Goal: Information Seeking & Learning: Understand process/instructions

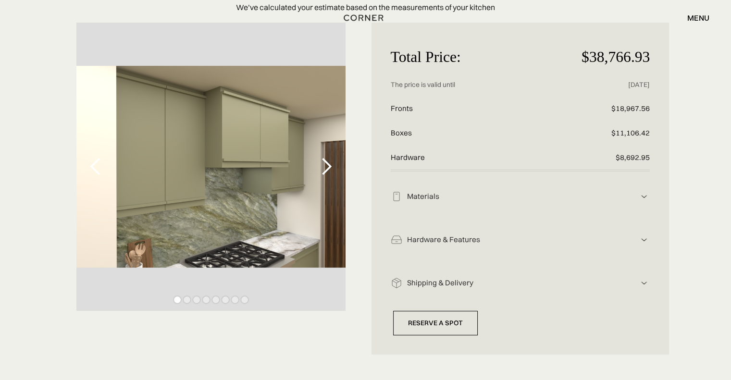
click at [334, 180] on div "next slide" at bounding box center [326, 167] width 38 height 288
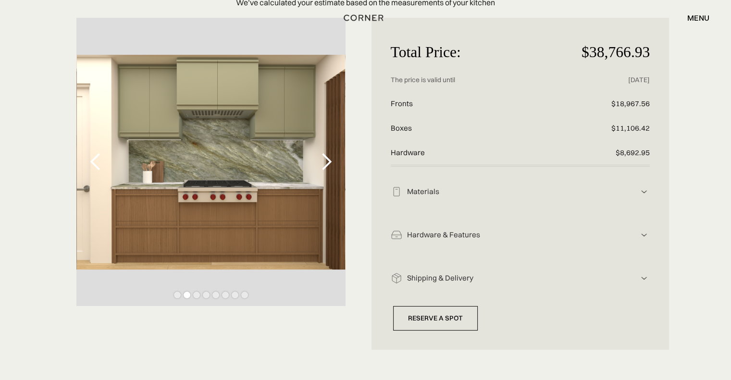
click at [330, 167] on div "next slide" at bounding box center [326, 161] width 19 height 19
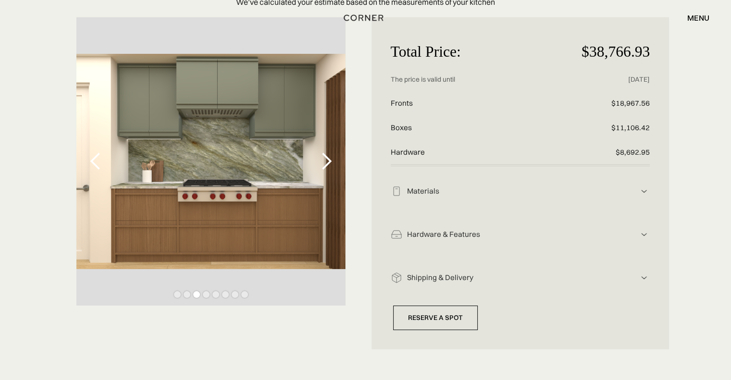
scroll to position [96, 0]
click at [332, 167] on div "next slide" at bounding box center [326, 160] width 19 height 19
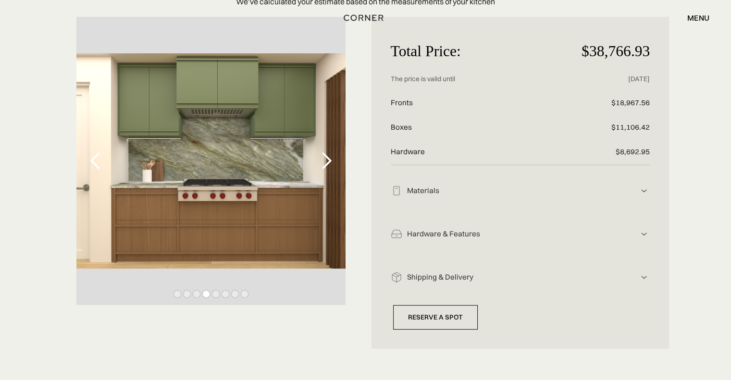
click at [333, 167] on div "next slide" at bounding box center [326, 160] width 19 height 19
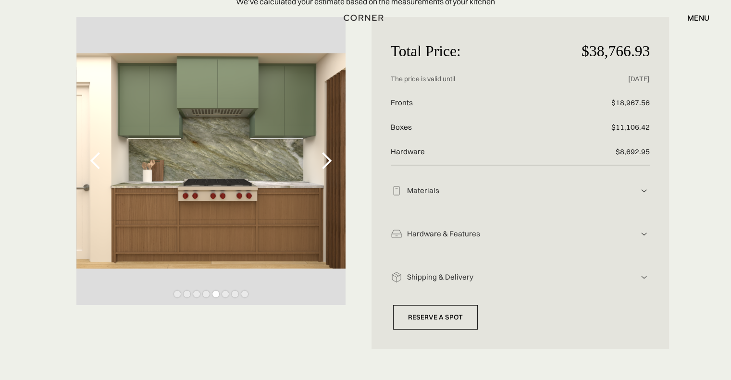
click at [334, 167] on div "next slide" at bounding box center [326, 160] width 19 height 19
click at [334, 168] on div "next slide" at bounding box center [326, 160] width 19 height 19
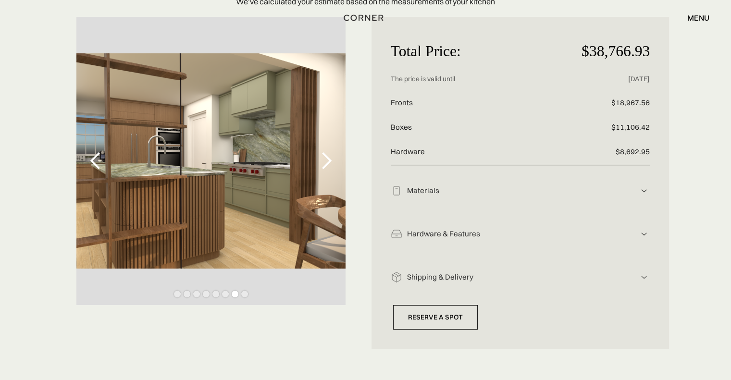
click at [334, 168] on div "next slide" at bounding box center [326, 160] width 19 height 19
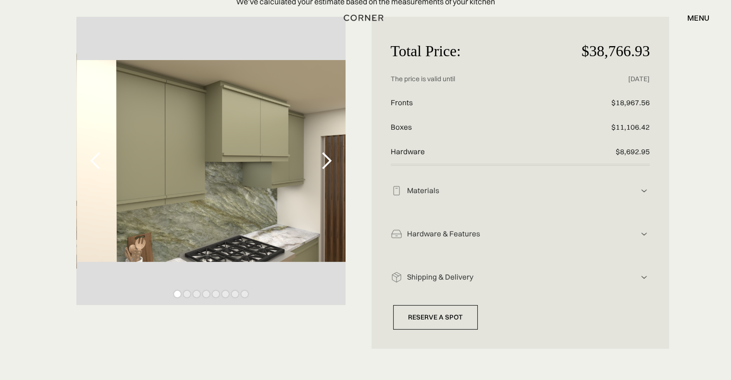
click at [336, 168] on div "next slide" at bounding box center [326, 161] width 38 height 288
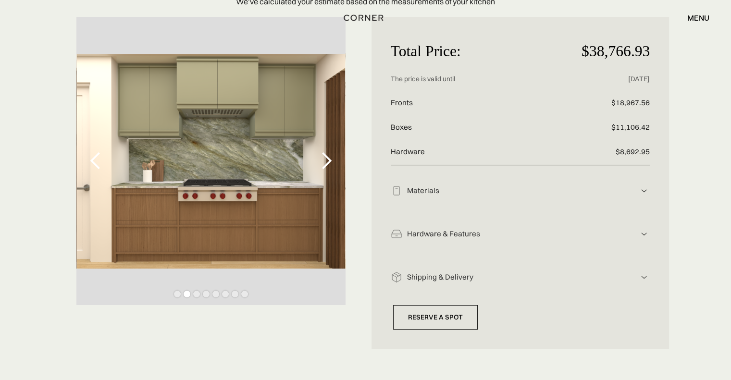
click at [336, 169] on div "next slide" at bounding box center [326, 161] width 38 height 288
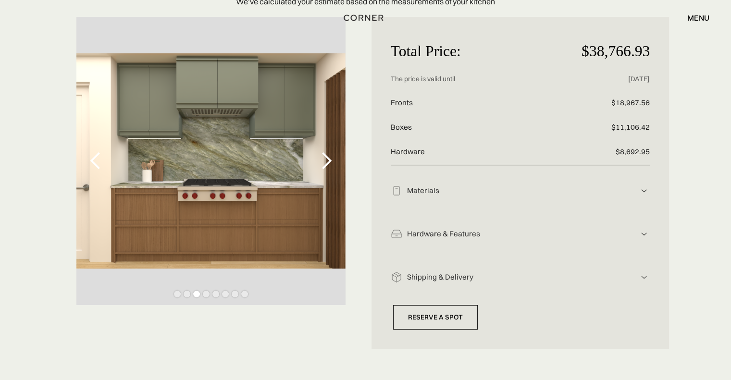
click at [336, 169] on div "next slide" at bounding box center [326, 161] width 38 height 288
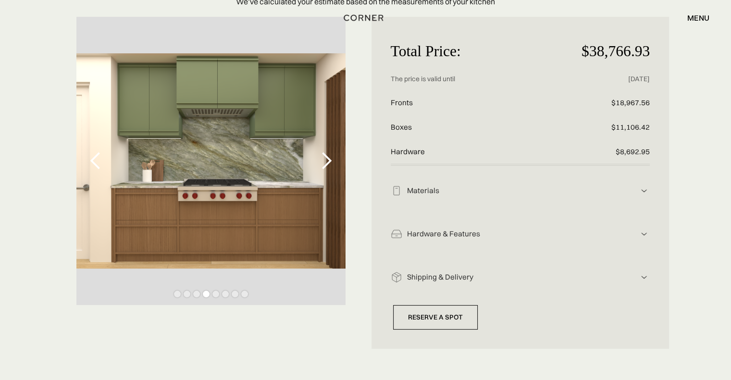
click at [336, 169] on div "next slide" at bounding box center [326, 161] width 38 height 288
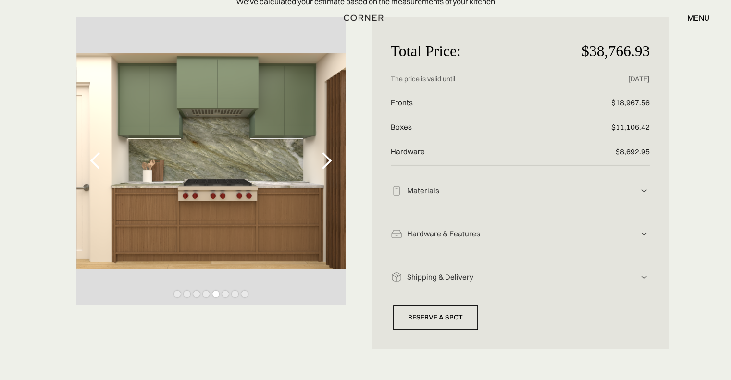
click at [336, 169] on div "next slide" at bounding box center [326, 161] width 38 height 288
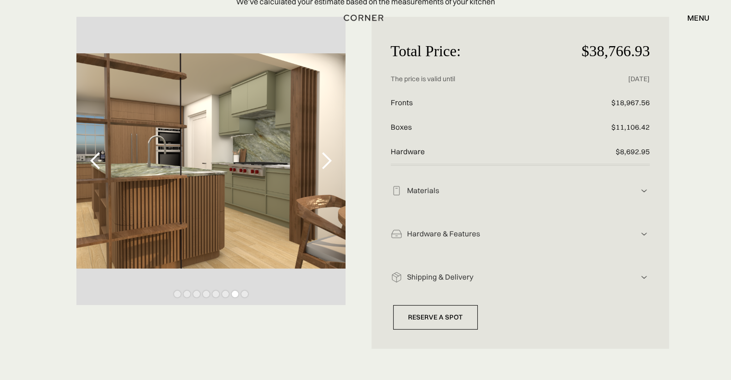
click at [485, 191] on div "Materials" at bounding box center [520, 191] width 236 height 10
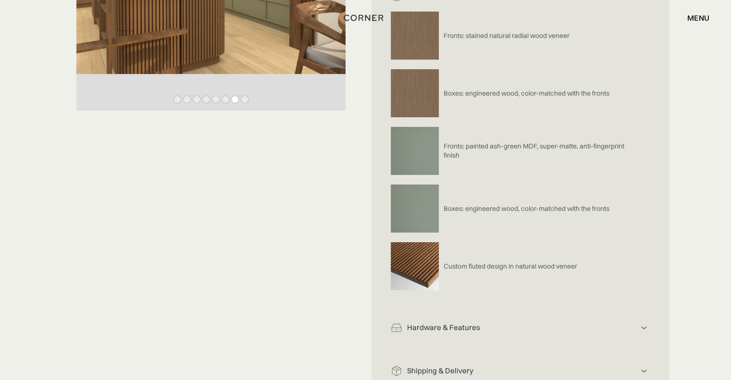
scroll to position [291, 0]
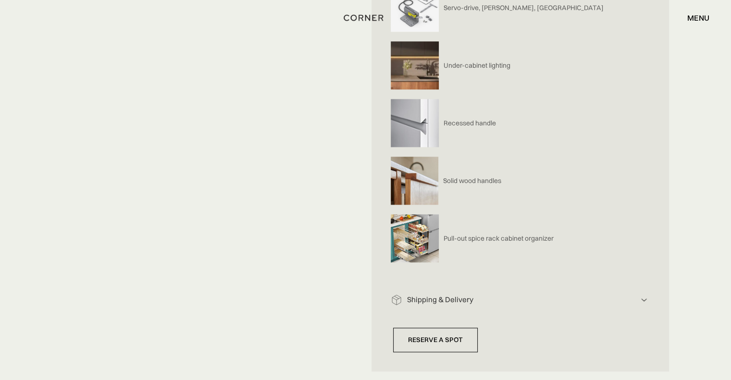
scroll to position [1062, 0]
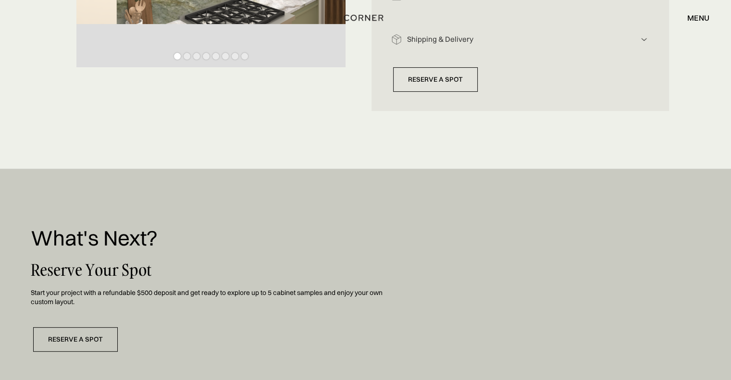
click at [492, 13] on div "menu close" at bounding box center [595, 18] width 227 height 16
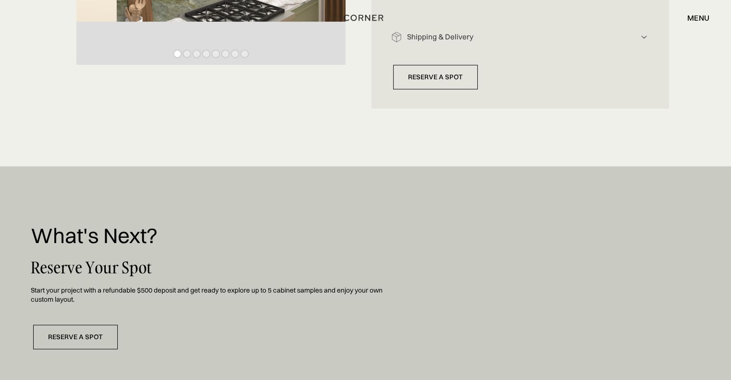
click at [491, 3] on div "Shop Kitchens Shop Kitchens How it works How it works Projects Projects Price e…" at bounding box center [365, 18] width 731 height 36
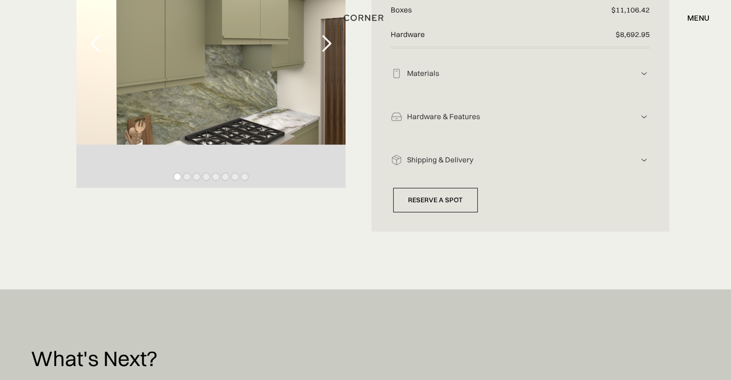
click at [460, 128] on div "Hardware & Features Hardware includes: drawers, handles, functionality Push-to-…" at bounding box center [520, 113] width 259 height 43
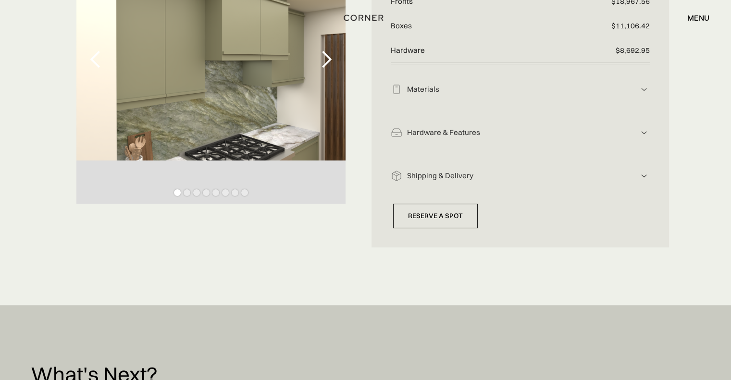
click at [465, 95] on div "Hardware & Features" at bounding box center [520, 90] width 236 height 10
